Goal: Task Accomplishment & Management: Use online tool/utility

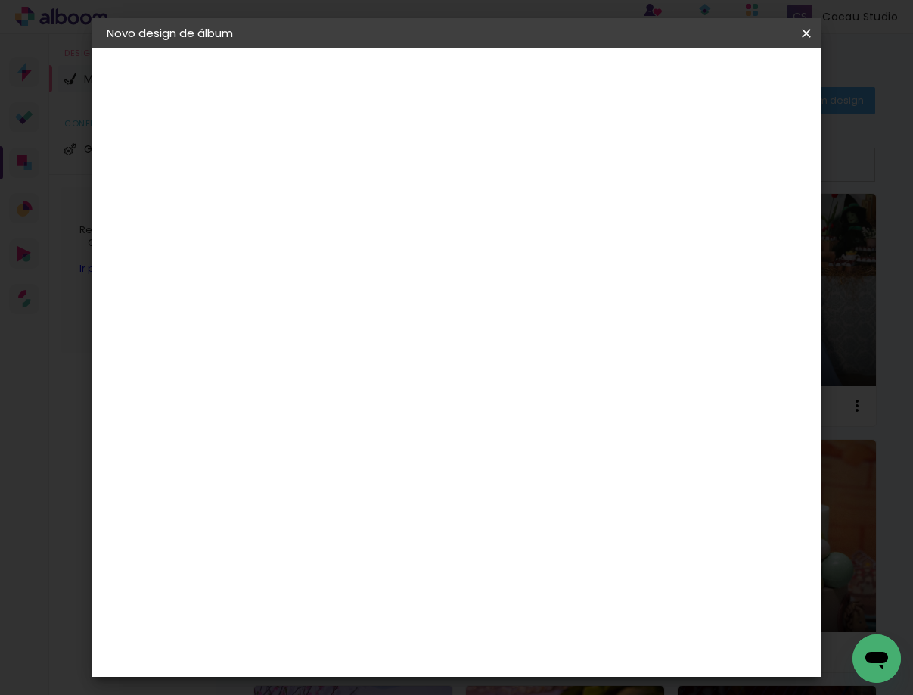
drag, startPoint x: 313, startPoint y: 366, endPoint x: 303, endPoint y: 362, distance: 10.5
click at [303, 362] on input "30" at bounding box center [306, 367] width 39 height 23
type input "20"
type paper-input "20"
click at [712, 79] on span "Iniciar design" at bounding box center [684, 85] width 58 height 21
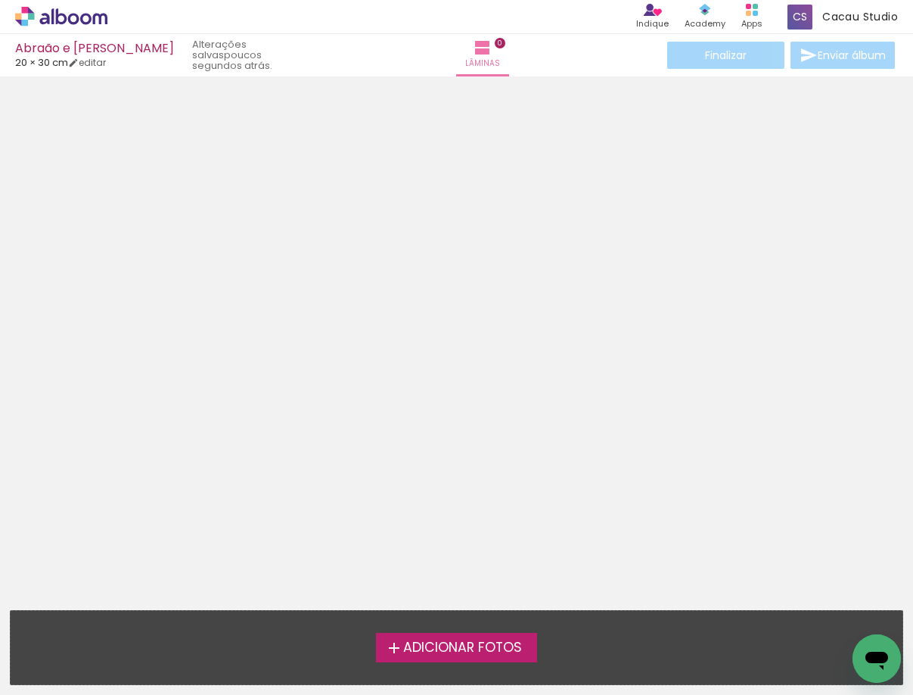
click at [876, 694] on html "link( href="../../bower_components/polymer/polymer.html" rel="import" ) picture…" at bounding box center [456, 347] width 913 height 695
